Goal: Transaction & Acquisition: Purchase product/service

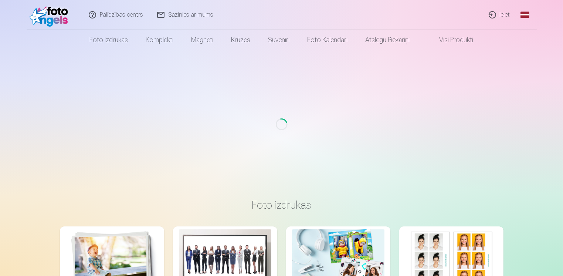
click at [506, 14] on link "Ieiet" at bounding box center [500, 15] width 36 height 30
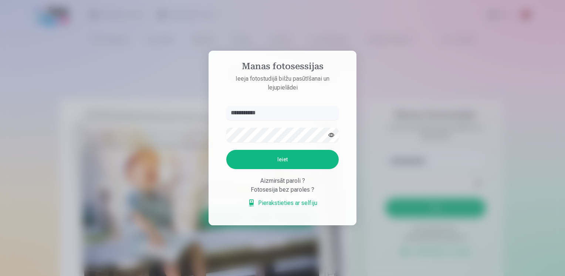
type input "**********"
click at [283, 162] on button "Ieiet" at bounding box center [282, 159] width 112 height 19
click at [330, 137] on button "button" at bounding box center [331, 135] width 14 height 14
click at [285, 158] on button "Ieiet" at bounding box center [282, 159] width 112 height 19
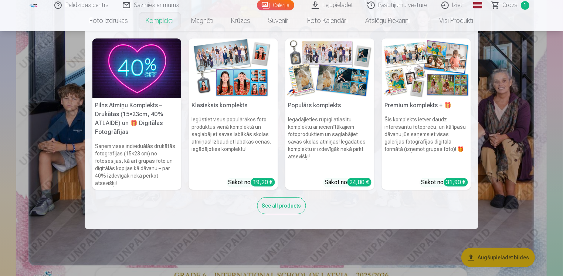
scroll to position [111, 0]
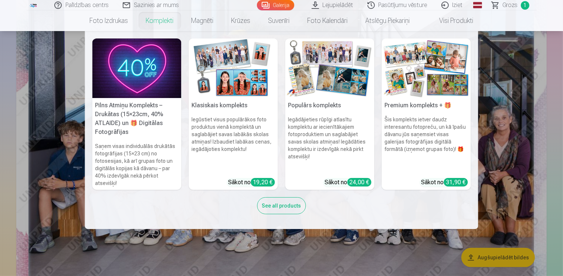
click at [269, 204] on div "See all products" at bounding box center [281, 205] width 49 height 17
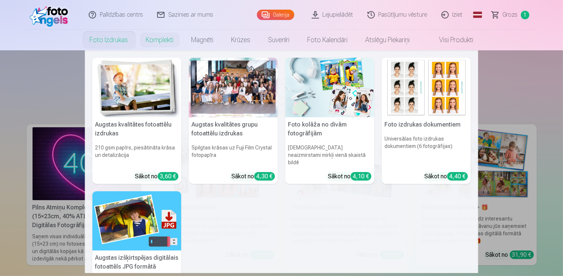
click at [104, 42] on link "Foto izdrukas" at bounding box center [109, 40] width 56 height 21
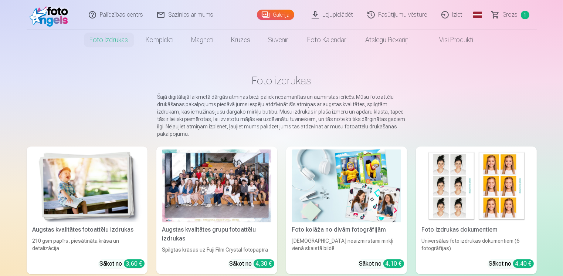
click at [399, 14] on link "Pasūtījumu vēsture" at bounding box center [398, 15] width 74 height 30
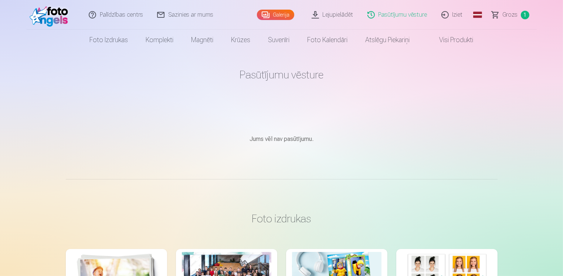
click at [453, 41] on link "Visi produkti" at bounding box center [451, 40] width 64 height 21
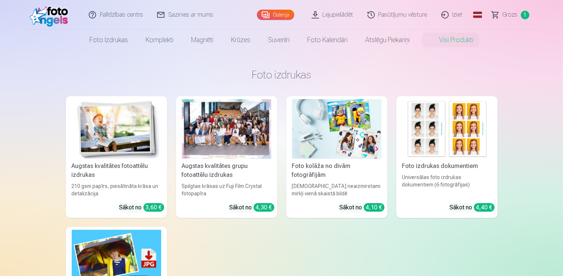
click at [181, 15] on link "Sazinies ar mums" at bounding box center [186, 15] width 70 height 30
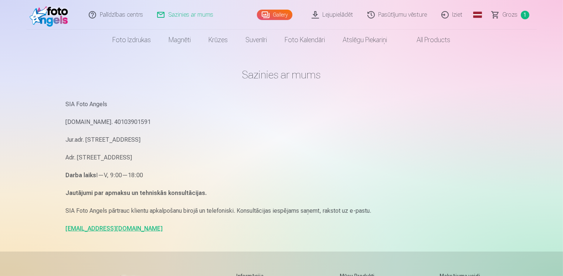
click at [525, 11] on span "1" at bounding box center [525, 15] width 9 height 9
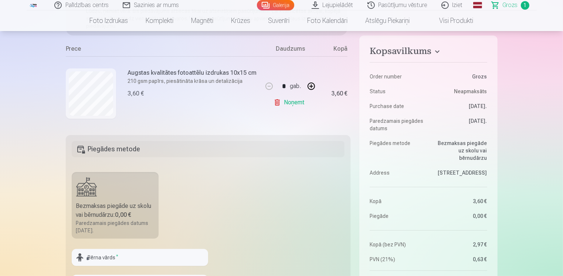
scroll to position [28, 0]
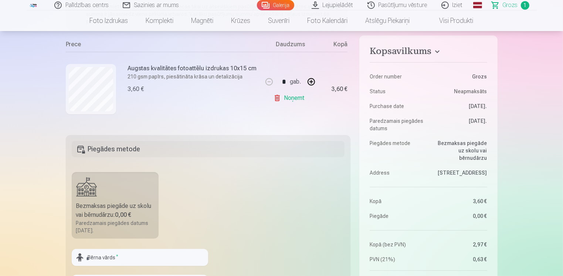
click at [293, 95] on link "Noņemt" at bounding box center [291, 98] width 34 height 15
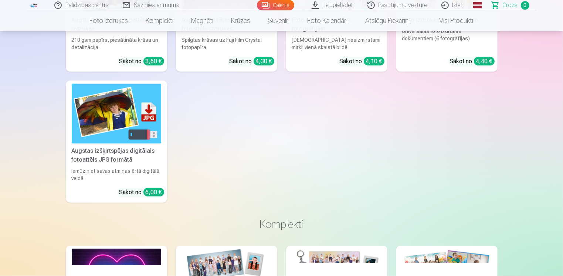
scroll to position [259, 0]
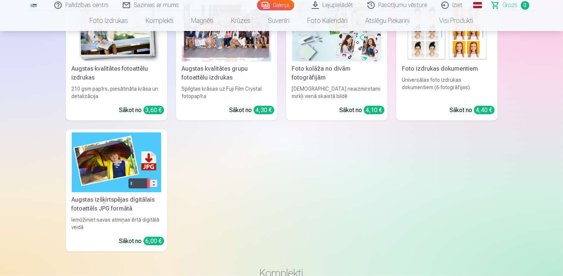
click at [109, 180] on img at bounding box center [117, 162] width 90 height 60
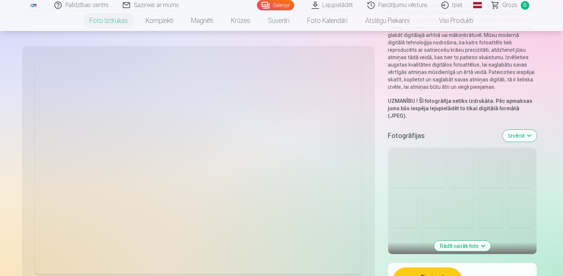
scroll to position [111, 0]
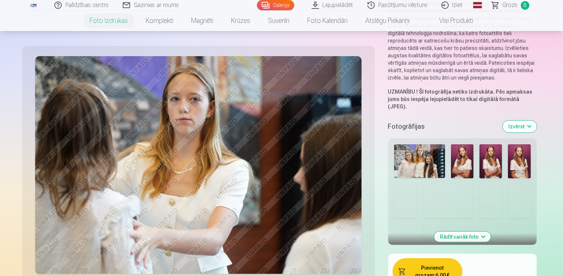
click at [518, 121] on button "Izvērst" at bounding box center [520, 127] width 34 height 12
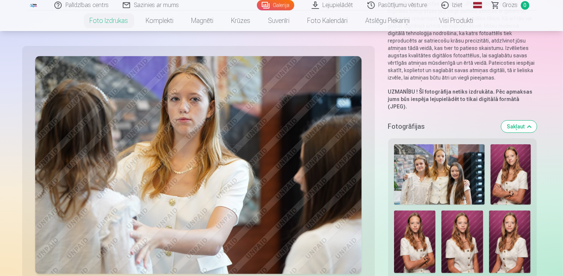
click at [437, 167] on img at bounding box center [439, 174] width 91 height 60
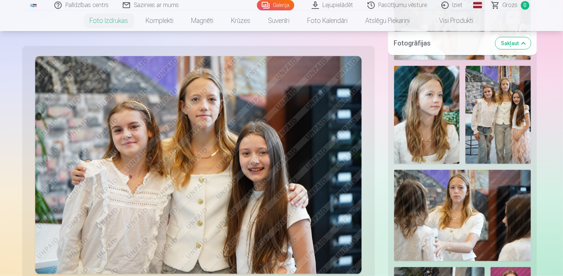
scroll to position [811, 0]
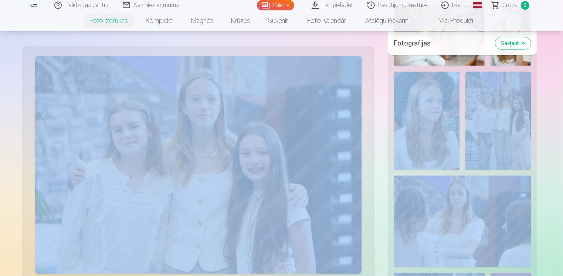
drag, startPoint x: 377, startPoint y: 61, endPoint x: 379, endPoint y: 80, distance: 19.0
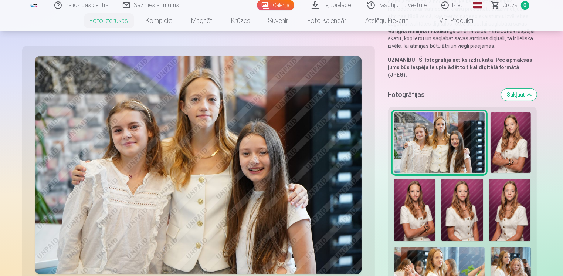
scroll to position [166, 0]
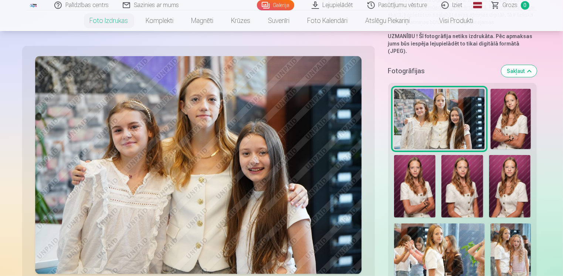
click at [513, 106] on img at bounding box center [511, 119] width 40 height 60
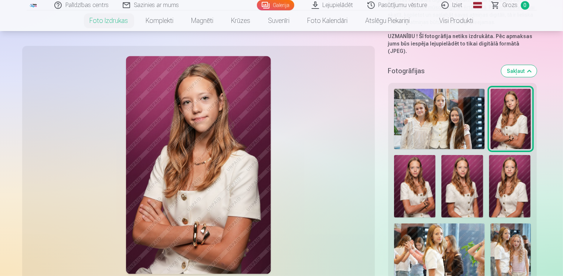
click at [415, 195] on img at bounding box center [415, 186] width 42 height 63
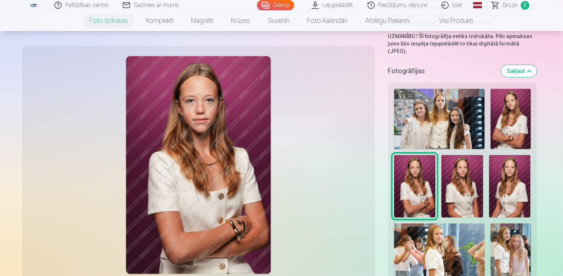
click at [460, 186] on img at bounding box center [463, 186] width 42 height 63
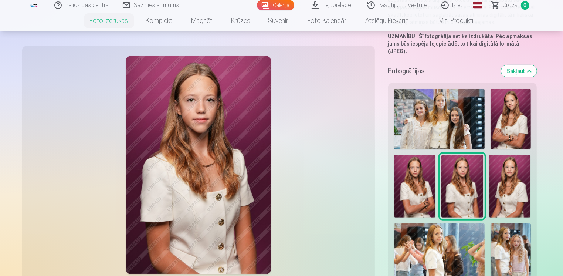
click at [514, 182] on img at bounding box center [510, 186] width 42 height 63
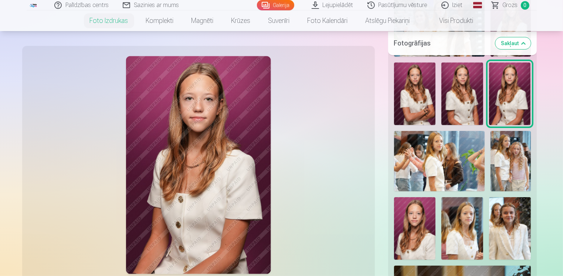
scroll to position [277, 0]
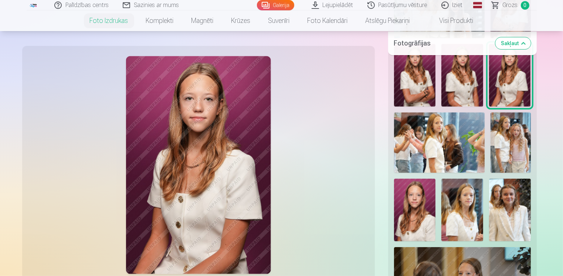
click at [423, 140] on img at bounding box center [439, 142] width 91 height 60
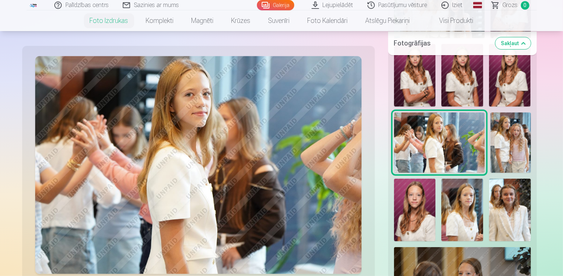
click at [518, 137] on img at bounding box center [511, 142] width 40 height 60
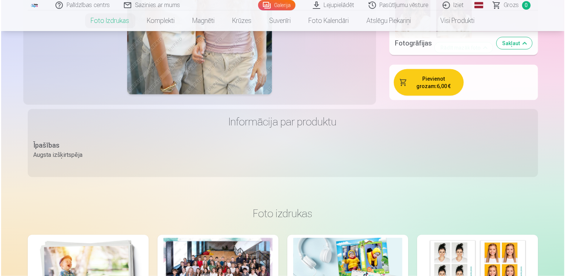
scroll to position [1017, 0]
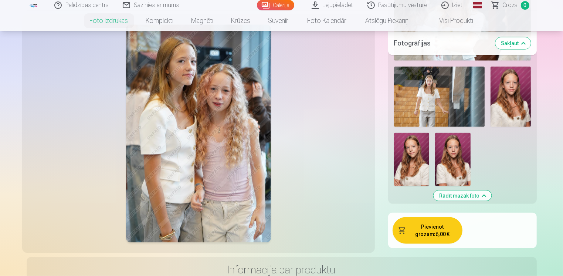
click at [422, 219] on button "Pievienot grozam : 6,00 €" at bounding box center [428, 230] width 70 height 27
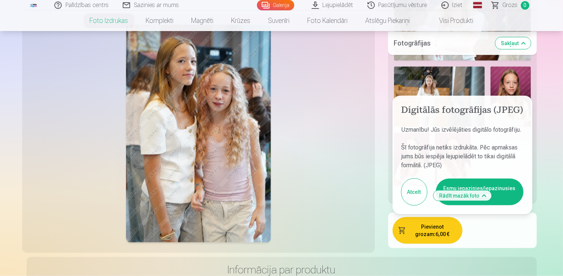
click at [506, 189] on button "Esmu iepazinies/iepazinusies un piekrītu" at bounding box center [480, 192] width 88 height 27
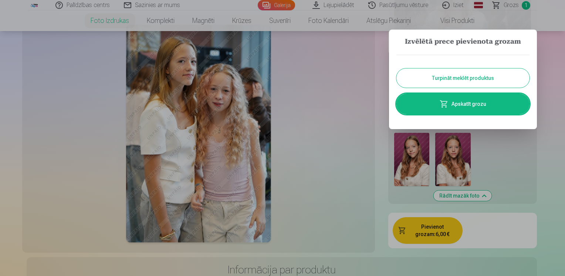
drag, startPoint x: 476, startPoint y: 110, endPoint x: 484, endPoint y: 111, distance: 8.2
click at [476, 110] on link "Apskatīt grozu" at bounding box center [462, 104] width 133 height 21
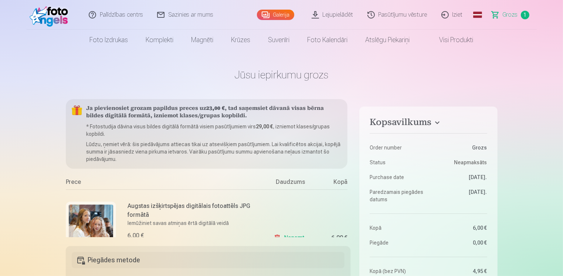
click at [273, 17] on link "Galerija" at bounding box center [275, 15] width 37 height 10
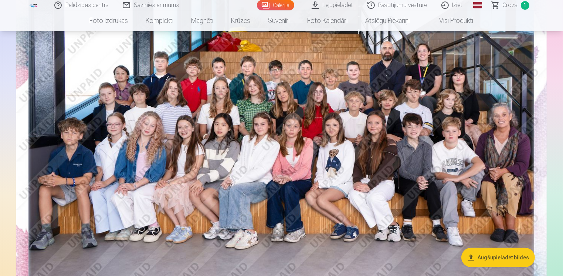
scroll to position [111, 0]
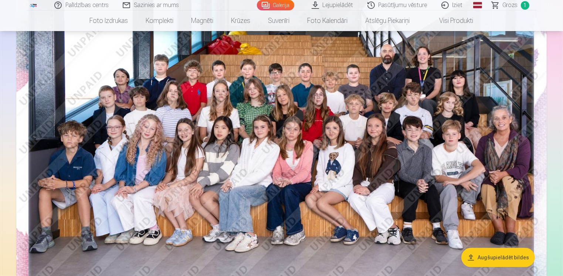
click at [240, 145] on img at bounding box center [281, 147] width 531 height 354
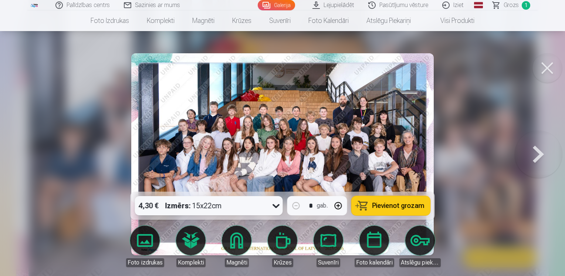
click at [274, 205] on icon at bounding box center [276, 206] width 7 height 4
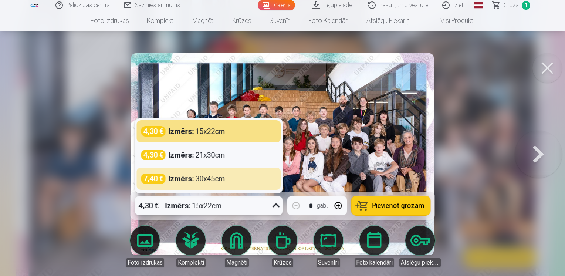
click at [518, 172] on button at bounding box center [538, 154] width 47 height 60
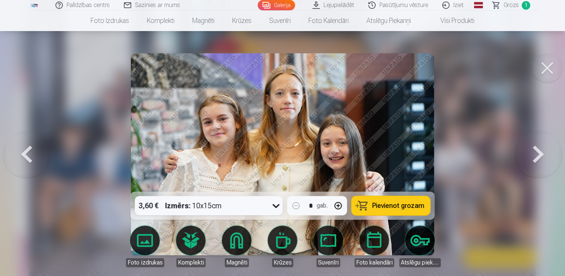
click at [544, 65] on button at bounding box center [548, 68] width 30 height 30
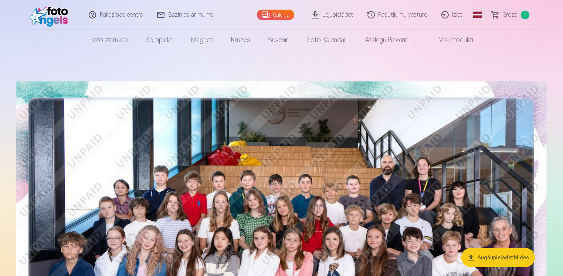
click at [484, 260] on button "Augšupielādēt bildes" at bounding box center [499, 257] width 74 height 19
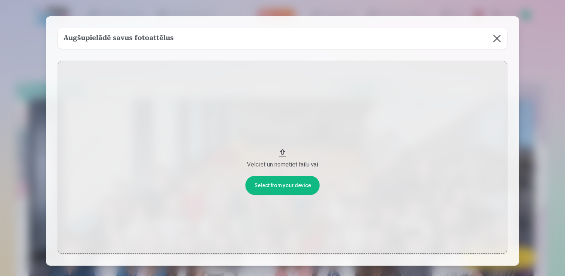
click at [496, 41] on button at bounding box center [497, 38] width 21 height 21
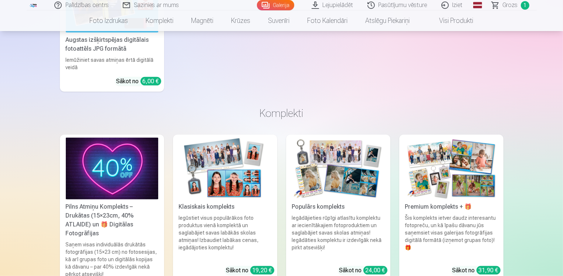
scroll to position [2996, 0]
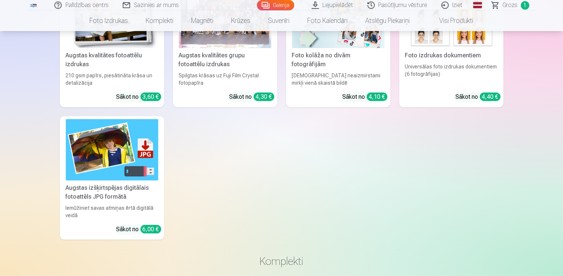
click at [71, 189] on div "Augstas izšķirtspējas digitālais fotoattēls JPG formātā" at bounding box center [112, 192] width 98 height 18
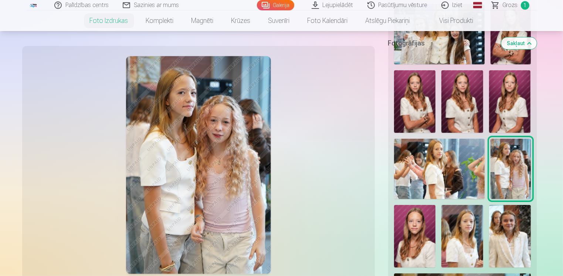
scroll to position [148, 0]
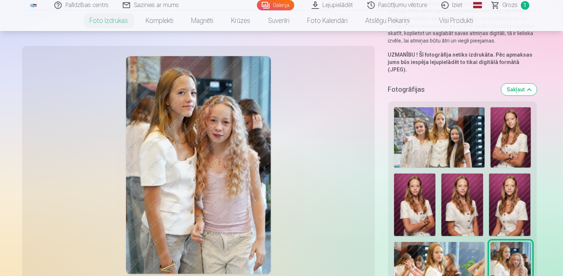
click at [451, 127] on img at bounding box center [439, 137] width 91 height 60
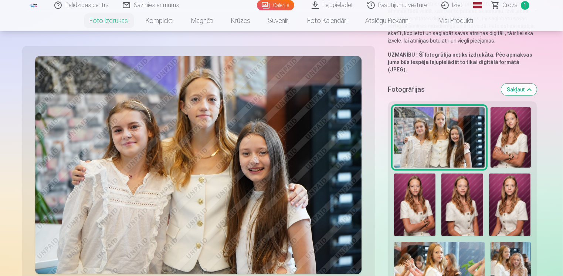
click at [521, 128] on img at bounding box center [511, 137] width 40 height 60
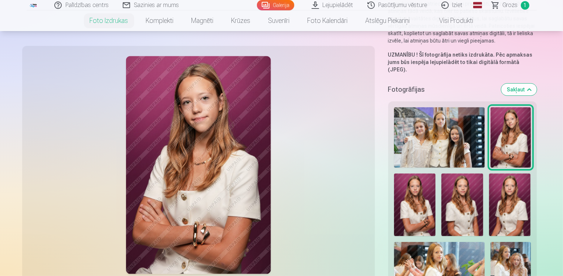
click at [426, 135] on img at bounding box center [439, 137] width 91 height 60
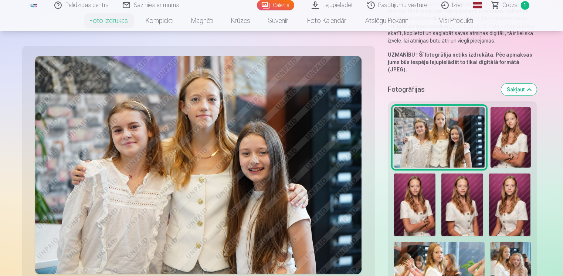
click at [509, 6] on span "Grozs" at bounding box center [510, 5] width 15 height 9
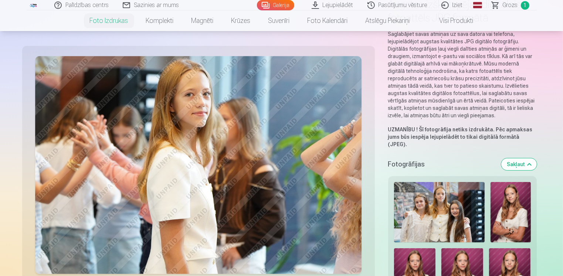
scroll to position [74, 0]
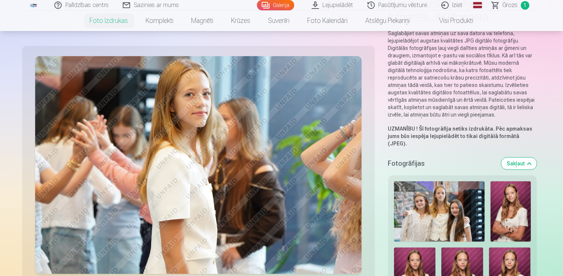
click at [413, 201] on img at bounding box center [439, 211] width 91 height 60
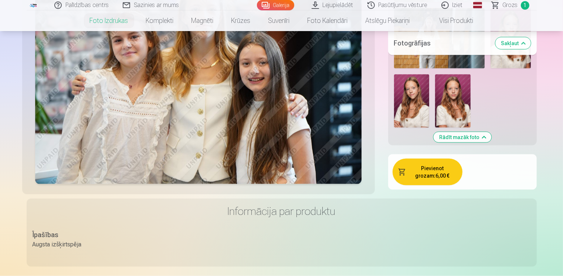
scroll to position [1024, 0]
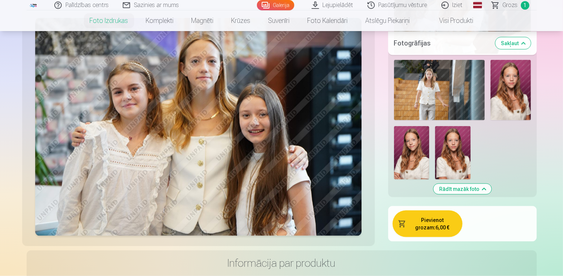
click at [425, 222] on button "Pievienot grozam : 6,00 €" at bounding box center [428, 223] width 70 height 27
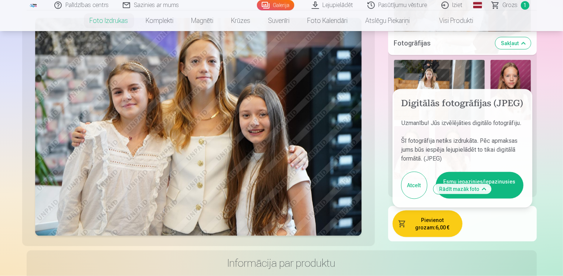
click at [499, 174] on button "Esmu iepazinies/iepazinusies un piekrītu" at bounding box center [480, 185] width 88 height 27
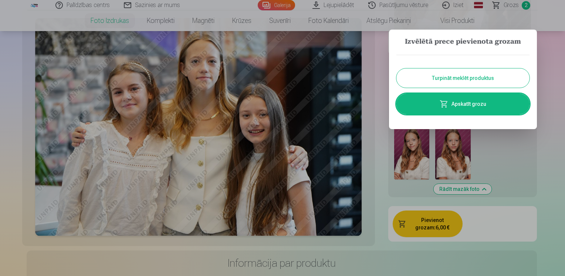
click at [560, 93] on div at bounding box center [282, 138] width 565 height 276
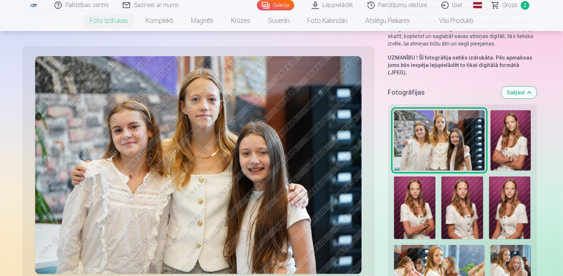
scroll to position [148, 0]
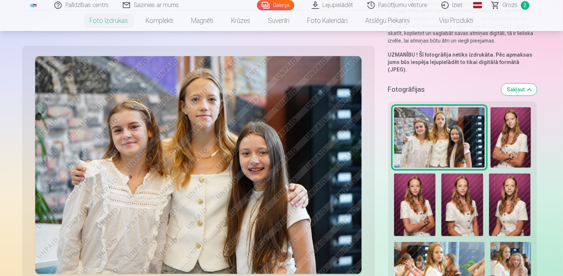
click at [510, 135] on img at bounding box center [511, 137] width 40 height 60
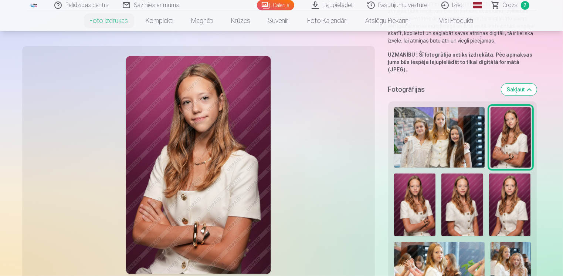
click at [420, 197] on img at bounding box center [415, 204] width 42 height 63
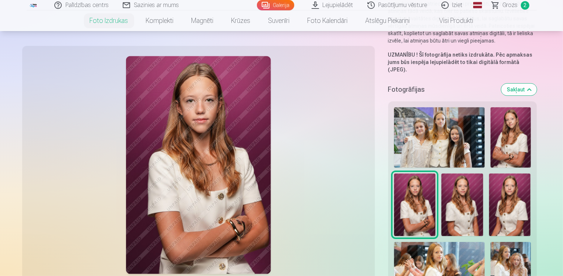
click at [510, 135] on img at bounding box center [511, 137] width 40 height 60
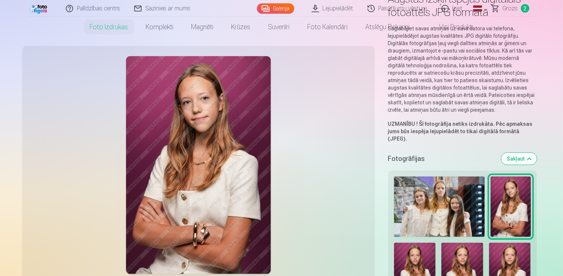
scroll to position [0, 0]
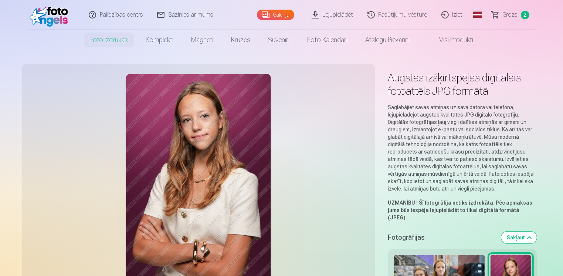
click at [338, 16] on link "Lejupielādēt" at bounding box center [333, 15] width 56 height 30
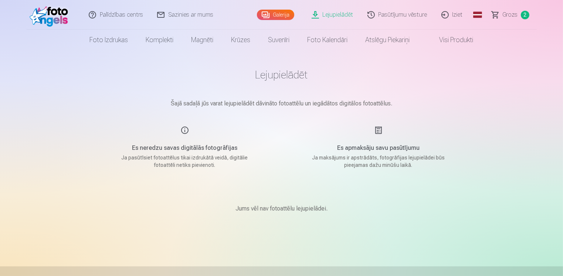
click at [271, 16] on link "Galerija" at bounding box center [275, 15] width 37 height 10
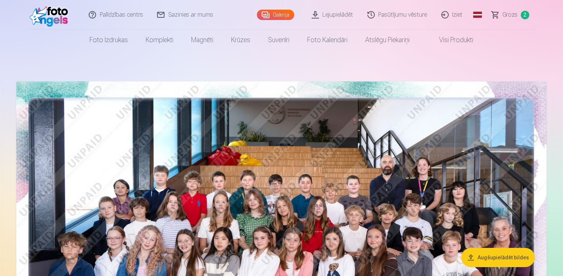
click at [234, 155] on img at bounding box center [281, 258] width 531 height 354
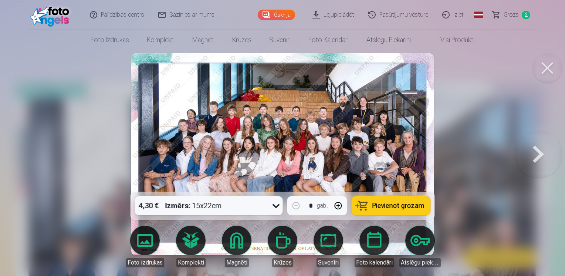
click at [546, 68] on button at bounding box center [548, 68] width 30 height 30
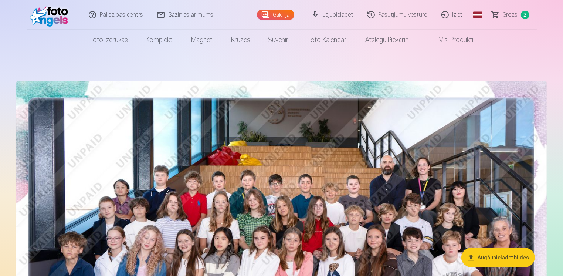
click at [105, 16] on link "Palīdzības centrs" at bounding box center [116, 15] width 68 height 30
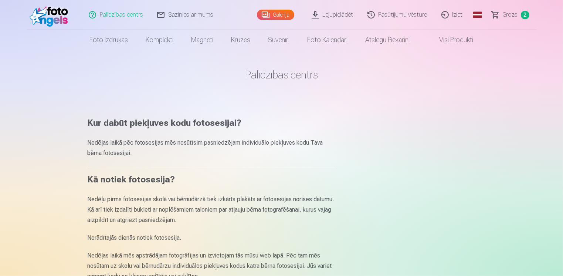
click at [504, 13] on span "Grozs" at bounding box center [510, 14] width 15 height 9
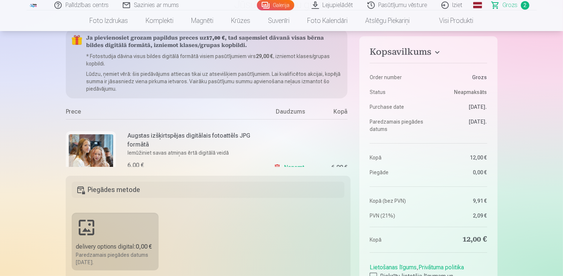
scroll to position [111, 0]
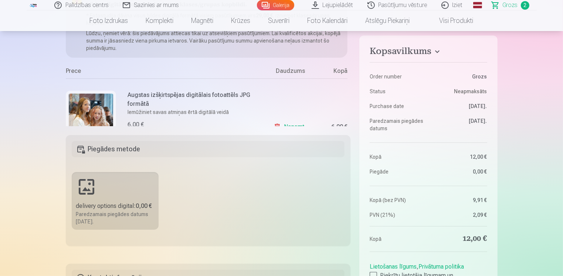
drag, startPoint x: 351, startPoint y: 58, endPoint x: 349, endPoint y: 47, distance: 11.6
click at [349, 47] on div "Ja pievienosiet grozam papildus preces uz 17,00 € , tad saņemsiet dāvanā visas …" at bounding box center [208, 57] width 285 height 138
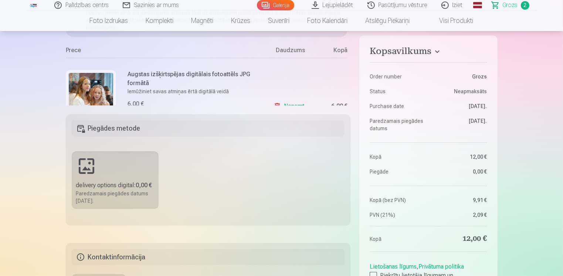
scroll to position [0, 0]
